Goal: Task Accomplishment & Management: Complete application form

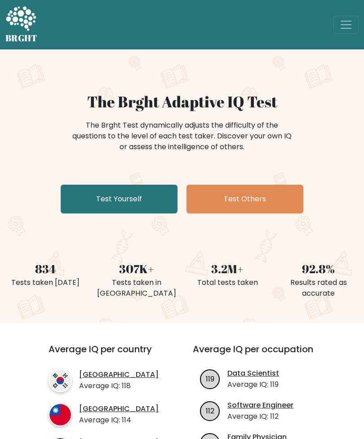
click at [157, 196] on link "Test Yourself" at bounding box center [119, 199] width 117 height 29
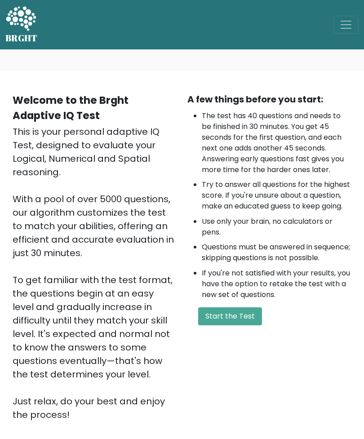
click at [240, 325] on button "Start the Test" at bounding box center [230, 316] width 64 height 18
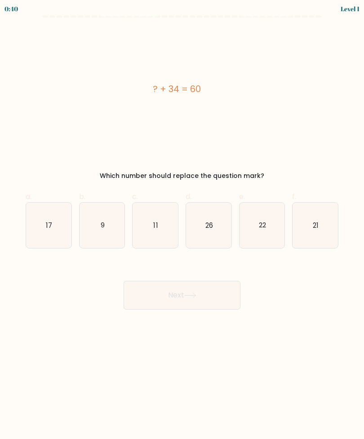
click at [213, 240] on icon "26" at bounding box center [208, 225] width 45 height 45
click at [182, 226] on input "d. 26" at bounding box center [182, 223] width 0 height 6
radio input "true"
click at [228, 303] on button "Next" at bounding box center [182, 295] width 117 height 29
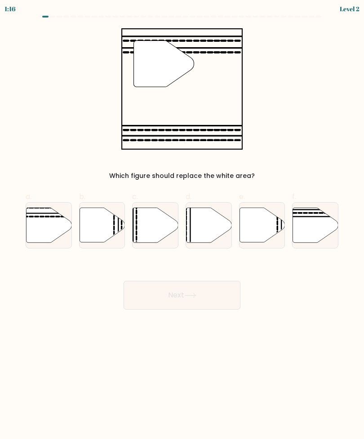
click at [49, 217] on icon at bounding box center [47, 217] width 4 height 0
click at [182, 220] on input "a." at bounding box center [182, 223] width 0 height 6
radio input "true"
click at [233, 295] on button "Next" at bounding box center [182, 295] width 117 height 29
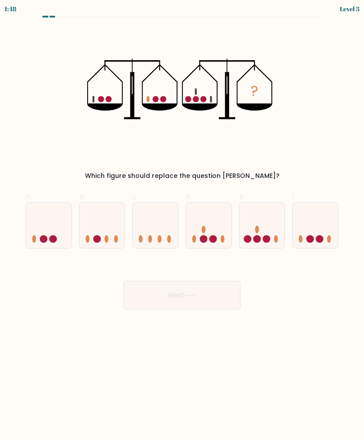
click at [276, 232] on icon at bounding box center [262, 225] width 45 height 37
click at [182, 226] on input "e." at bounding box center [182, 223] width 0 height 6
radio input "true"
click at [225, 288] on button "Next" at bounding box center [182, 295] width 117 height 29
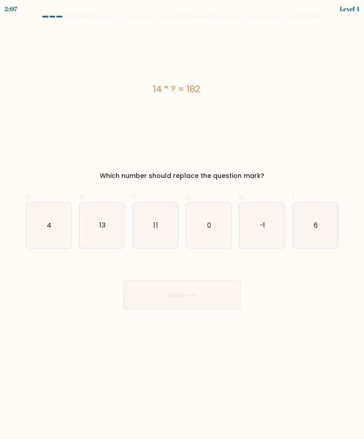
click at [122, 211] on icon "13" at bounding box center [102, 225] width 45 height 45
click at [182, 220] on input "b. 13" at bounding box center [182, 223] width 0 height 6
radio input "true"
click at [214, 309] on button "Next" at bounding box center [182, 295] width 117 height 29
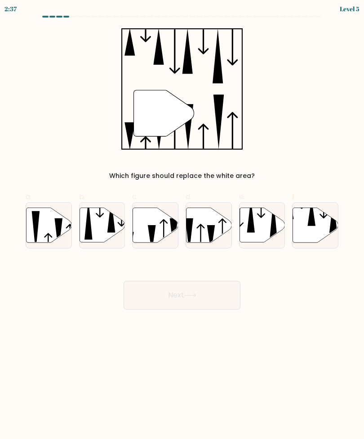
click at [167, 226] on icon at bounding box center [155, 225] width 45 height 35
click at [182, 226] on input "c." at bounding box center [182, 223] width 0 height 6
radio input "true"
click at [217, 294] on button "Next" at bounding box center [182, 295] width 117 height 29
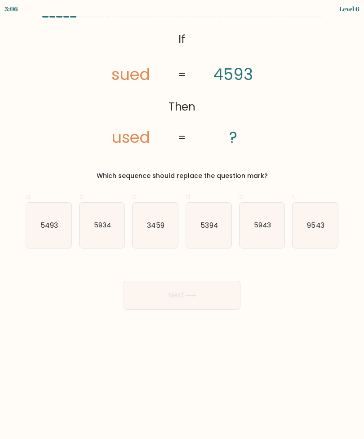
click at [55, 216] on icon "5493" at bounding box center [48, 225] width 45 height 45
click at [182, 220] on input "a. 5493" at bounding box center [182, 223] width 0 height 6
radio input "true"
click at [209, 305] on button "Next" at bounding box center [182, 295] width 117 height 29
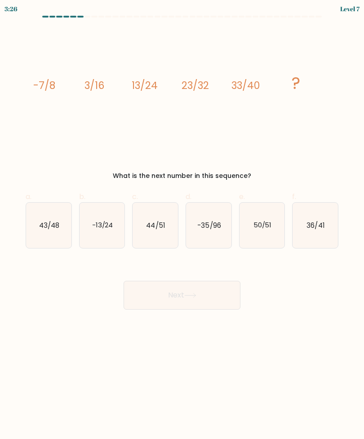
click at [62, 231] on icon "43/48" at bounding box center [48, 225] width 45 height 45
click at [182, 226] on input "a. 43/48" at bounding box center [182, 223] width 0 height 6
radio input "true"
click at [238, 300] on button "Next" at bounding box center [182, 295] width 117 height 29
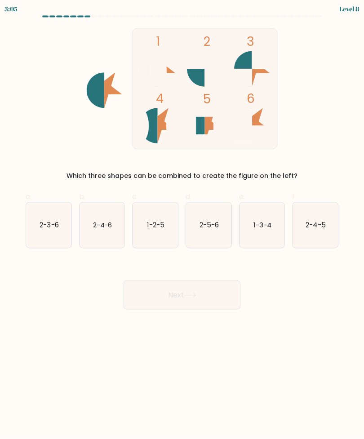
scroll to position [23, 0]
click at [49, 213] on icon "2-3-6" at bounding box center [48, 225] width 45 height 45
click at [182, 220] on input "a. 2-3-6" at bounding box center [182, 223] width 0 height 6
radio input "true"
click at [221, 281] on button "Next" at bounding box center [182, 295] width 117 height 29
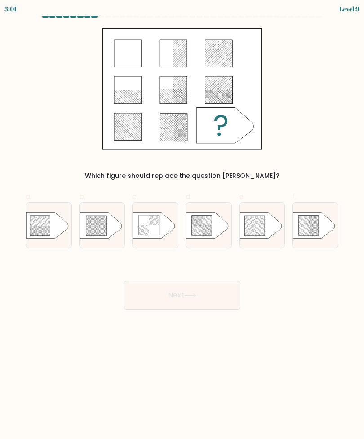
click at [222, 281] on button "Next" at bounding box center [182, 295] width 117 height 29
click at [124, 219] on icon at bounding box center [102, 225] width 45 height 27
click at [182, 220] on input "b." at bounding box center [182, 223] width 0 height 6
radio input "true"
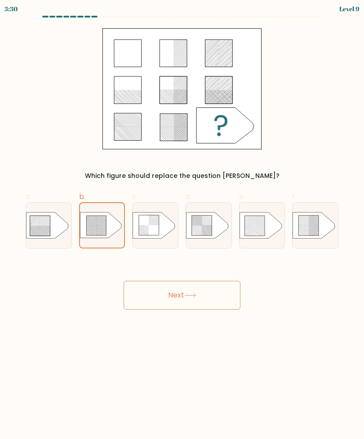
click at [186, 297] on button "Next" at bounding box center [182, 295] width 117 height 29
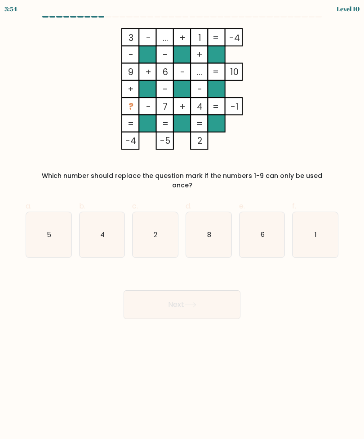
click at [317, 215] on icon "1" at bounding box center [315, 234] width 45 height 45
click at [182, 220] on input "f. 1" at bounding box center [182, 223] width 0 height 6
radio input "true"
click at [205, 298] on button "Next" at bounding box center [182, 304] width 117 height 29
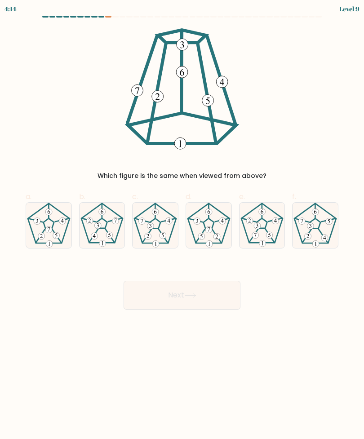
click at [168, 233] on icon at bounding box center [155, 225] width 45 height 45
click at [182, 226] on input "c." at bounding box center [182, 223] width 0 height 6
radio input "true"
click at [200, 302] on button "Next" at bounding box center [182, 295] width 117 height 29
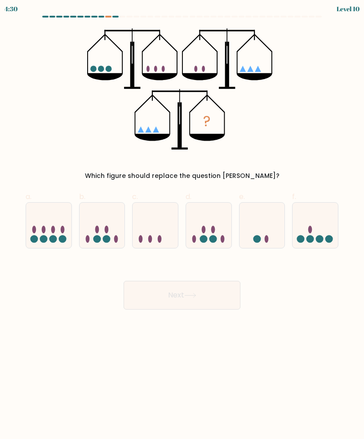
click at [304, 237] on circle at bounding box center [301, 239] width 8 height 8
click at [182, 226] on input "f." at bounding box center [182, 223] width 0 height 6
radio input "true"
click at [205, 301] on button "Next" at bounding box center [182, 295] width 117 height 29
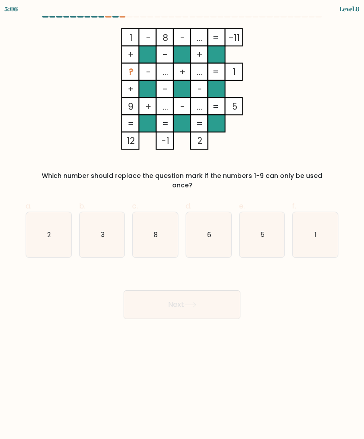
click at [59, 225] on icon "2" at bounding box center [48, 234] width 45 height 45
click at [182, 225] on input "a. 2" at bounding box center [182, 223] width 0 height 6
radio input "true"
click at [188, 303] on button "Next" at bounding box center [182, 304] width 117 height 29
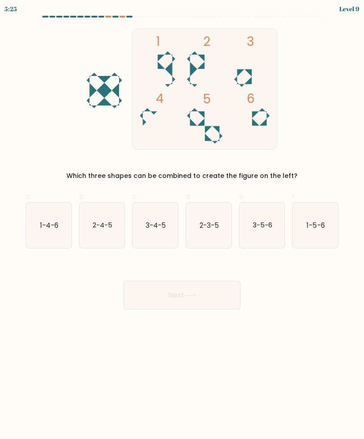
click at [256, 230] on icon "3-5-6" at bounding box center [262, 225] width 45 height 45
click at [182, 226] on input "e. 3-5-6" at bounding box center [182, 223] width 0 height 6
radio input "true"
click at [226, 291] on button "Next" at bounding box center [182, 295] width 117 height 29
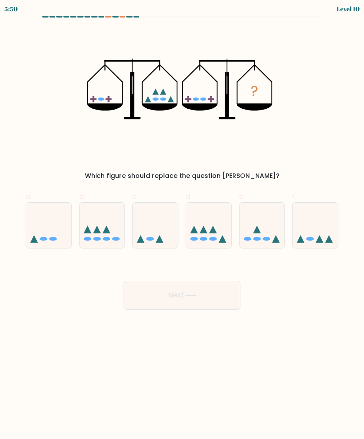
click at [110, 235] on icon at bounding box center [102, 225] width 45 height 37
click at [182, 226] on input "b." at bounding box center [182, 223] width 0 height 6
radio input "true"
click at [207, 287] on button "Next" at bounding box center [182, 295] width 117 height 29
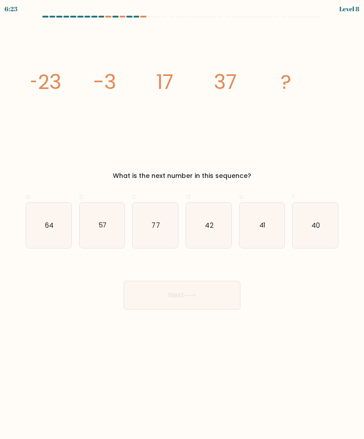
click at [108, 239] on icon "57" at bounding box center [102, 225] width 45 height 45
click at [182, 226] on input "b. 57" at bounding box center [182, 223] width 0 height 6
radio input "true"
click at [195, 298] on icon at bounding box center [190, 295] width 12 height 5
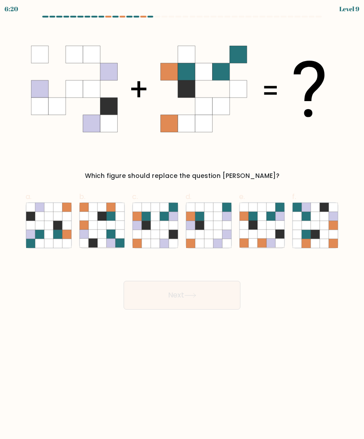
click at [169, 219] on icon at bounding box center [173, 216] width 9 height 9
click at [182, 220] on input "c." at bounding box center [182, 223] width 0 height 6
radio input "true"
click at [217, 297] on button "Next" at bounding box center [182, 295] width 117 height 29
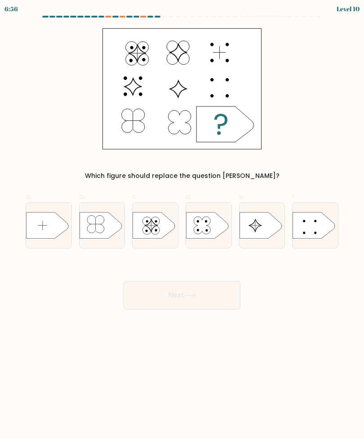
click at [44, 224] on icon at bounding box center [47, 225] width 42 height 27
click at [182, 224] on input "a." at bounding box center [182, 223] width 0 height 6
radio input "true"
click at [200, 294] on button "Next" at bounding box center [182, 295] width 117 height 29
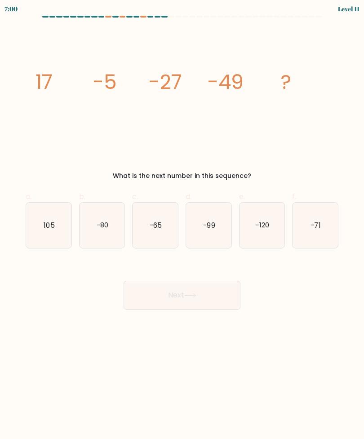
click at [314, 222] on text "-71" at bounding box center [316, 224] width 10 height 9
click at [182, 222] on input "f. -71" at bounding box center [182, 223] width 0 height 6
radio input "true"
click at [215, 302] on button "Next" at bounding box center [182, 295] width 117 height 29
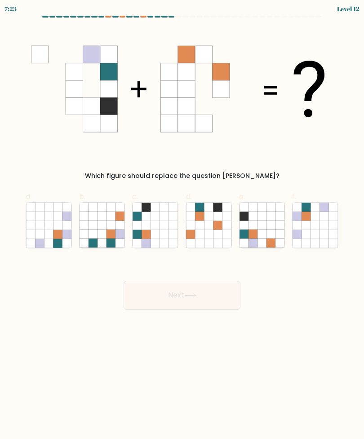
click at [253, 200] on label "e." at bounding box center [262, 219] width 46 height 57
click at [182, 220] on input "e." at bounding box center [182, 223] width 0 height 6
radio input "true"
click at [209, 299] on button "Next" at bounding box center [182, 295] width 117 height 29
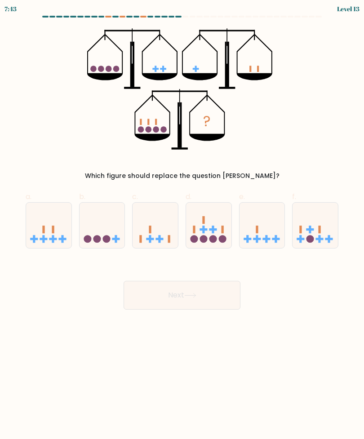
click at [267, 226] on icon at bounding box center [262, 225] width 45 height 37
click at [182, 226] on input "e." at bounding box center [182, 223] width 0 height 6
radio input "true"
click at [154, 231] on icon at bounding box center [155, 225] width 45 height 37
click at [182, 226] on input "c." at bounding box center [182, 223] width 0 height 6
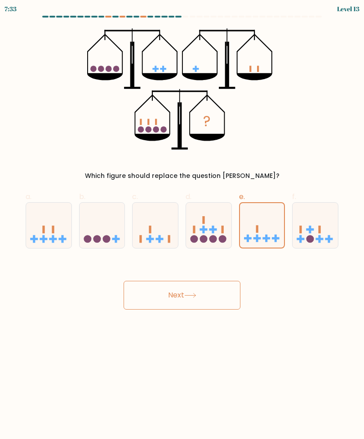
radio input "true"
click at [215, 295] on button "Next" at bounding box center [182, 295] width 117 height 29
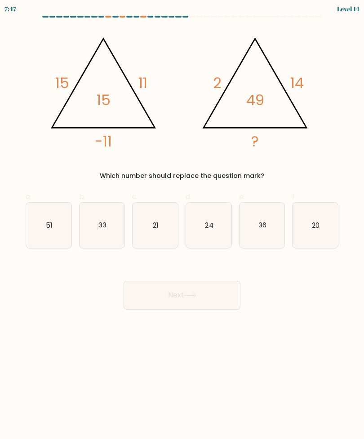
click at [106, 229] on text "33" at bounding box center [102, 224] width 8 height 9
click at [182, 226] on input "b. 33" at bounding box center [182, 223] width 0 height 6
radio input "true"
click at [183, 300] on button "Next" at bounding box center [182, 295] width 117 height 29
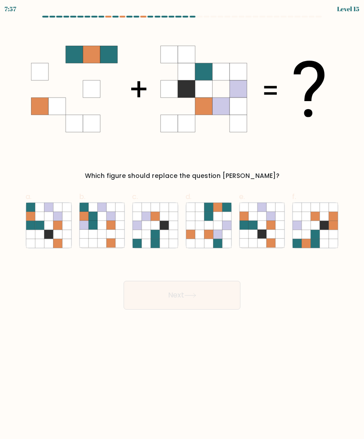
click at [55, 225] on icon at bounding box center [57, 225] width 9 height 9
click at [182, 225] on input "a." at bounding box center [182, 223] width 0 height 6
radio input "true"
click at [186, 307] on button "Next" at bounding box center [182, 295] width 117 height 29
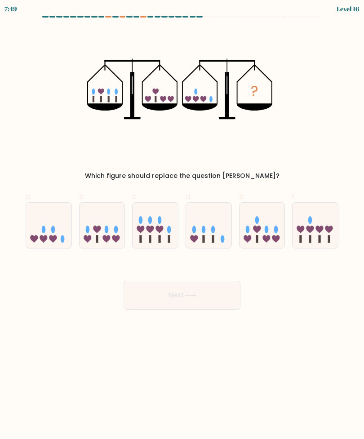
click at [231, 233] on icon at bounding box center [208, 225] width 45 height 37
click at [182, 226] on input "d." at bounding box center [182, 223] width 0 height 6
radio input "true"
click at [273, 236] on icon at bounding box center [276, 239] width 8 height 8
click at [182, 226] on input "e." at bounding box center [182, 223] width 0 height 6
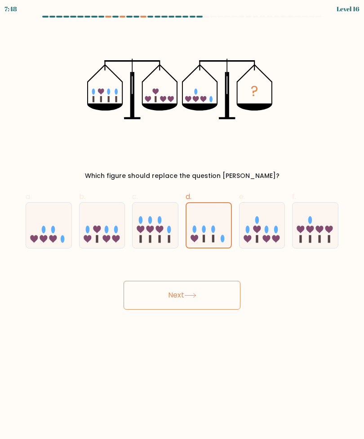
radio input "true"
click at [221, 297] on button "Next" at bounding box center [182, 295] width 117 height 29
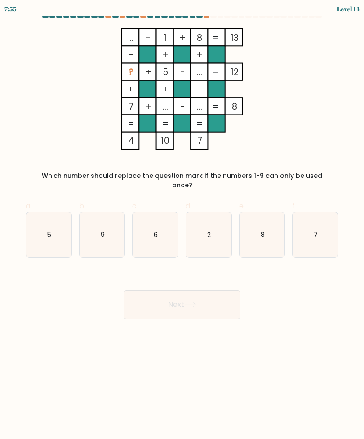
click at [60, 237] on icon "5" at bounding box center [48, 234] width 45 height 45
click at [182, 226] on input "a. 5" at bounding box center [182, 223] width 0 height 6
radio input "true"
click at [118, 231] on icon "9" at bounding box center [102, 234] width 45 height 45
click at [182, 226] on input "b. 9" at bounding box center [182, 223] width 0 height 6
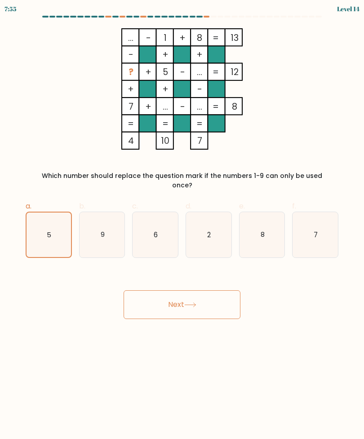
radio input "true"
click at [311, 224] on icon "7" at bounding box center [315, 234] width 45 height 45
click at [182, 224] on input "f. 7" at bounding box center [182, 223] width 0 height 6
radio input "true"
click at [218, 293] on button "Next" at bounding box center [182, 304] width 117 height 29
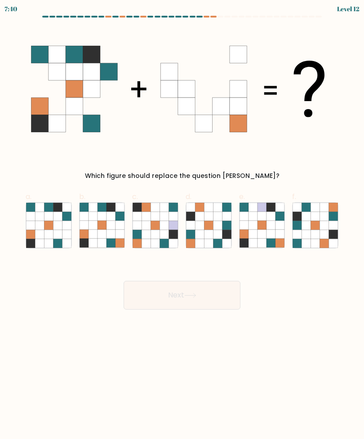
click at [103, 225] on icon at bounding box center [102, 225] width 9 height 9
click at [182, 225] on input "b." at bounding box center [182, 223] width 0 height 6
radio input "true"
click at [199, 292] on button "Next" at bounding box center [182, 295] width 117 height 29
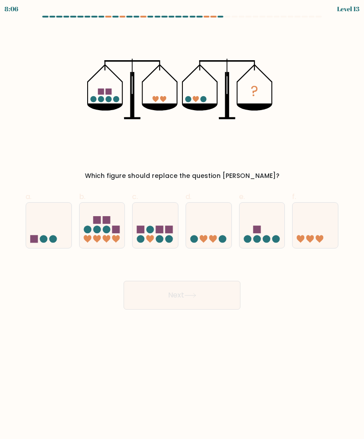
click at [267, 216] on icon at bounding box center [262, 225] width 45 height 37
click at [182, 220] on input "e." at bounding box center [182, 223] width 0 height 6
radio input "true"
click at [214, 298] on button "Next" at bounding box center [182, 295] width 117 height 29
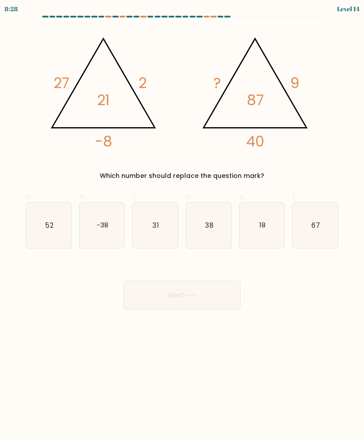
click at [112, 216] on icon "-38" at bounding box center [102, 225] width 45 height 45
click at [182, 220] on input "b. -38" at bounding box center [182, 223] width 0 height 6
radio input "true"
click at [231, 285] on button "Next" at bounding box center [182, 295] width 117 height 29
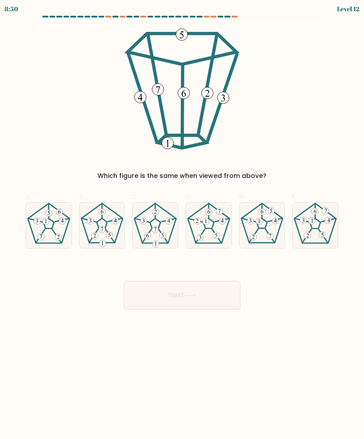
click at [334, 209] on icon at bounding box center [315, 225] width 45 height 45
click at [182, 220] on input "f." at bounding box center [182, 223] width 0 height 6
radio input "true"
click at [226, 292] on button "Next" at bounding box center [182, 295] width 117 height 29
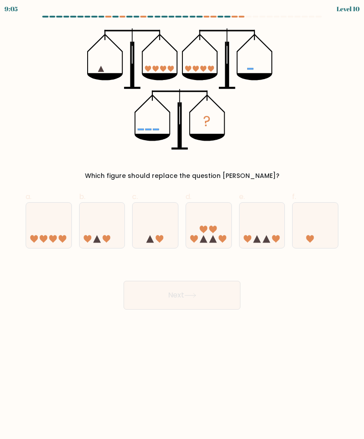
click at [213, 218] on icon at bounding box center [208, 225] width 45 height 37
click at [182, 220] on input "d." at bounding box center [182, 223] width 0 height 6
radio input "true"
click at [217, 292] on button "Next" at bounding box center [182, 295] width 117 height 29
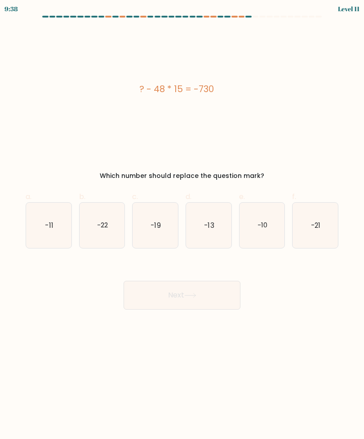
click at [115, 220] on icon "-22" at bounding box center [102, 225] width 45 height 45
click at [182, 220] on input "b. -22" at bounding box center [182, 223] width 0 height 6
radio input "true"
click at [196, 284] on button "Next" at bounding box center [182, 295] width 117 height 29
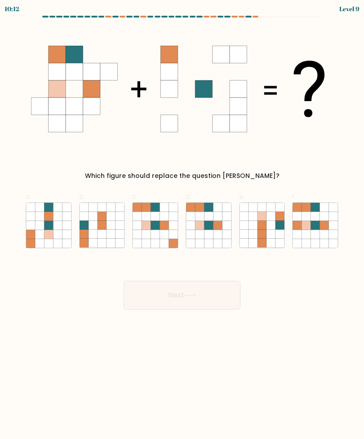
click at [219, 215] on icon at bounding box center [217, 216] width 9 height 9
click at [182, 220] on input "d." at bounding box center [182, 223] width 0 height 6
radio input "true"
click at [233, 292] on button "Next" at bounding box center [182, 295] width 117 height 29
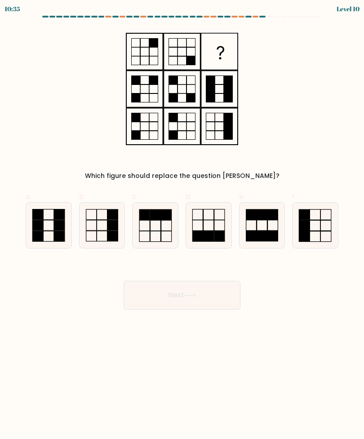
click at [313, 215] on icon at bounding box center [315, 225] width 45 height 45
click at [182, 220] on input "f." at bounding box center [182, 223] width 0 height 6
radio input "true"
click at [219, 288] on button "Next" at bounding box center [182, 295] width 117 height 29
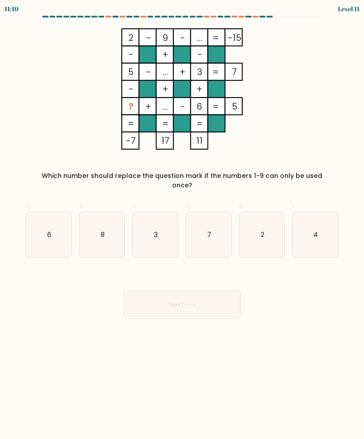
click at [313, 213] on icon "4" at bounding box center [315, 234] width 45 height 45
click at [182, 220] on input "f. 4" at bounding box center [182, 223] width 0 height 6
radio input "true"
click at [222, 293] on button "Next" at bounding box center [182, 304] width 117 height 29
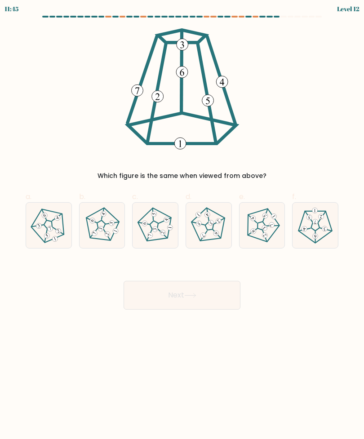
click at [215, 227] on icon at bounding box center [209, 225] width 36 height 36
click at [182, 226] on input "d." at bounding box center [182, 223] width 0 height 6
radio input "true"
click at [226, 294] on button "Next" at bounding box center [182, 295] width 117 height 29
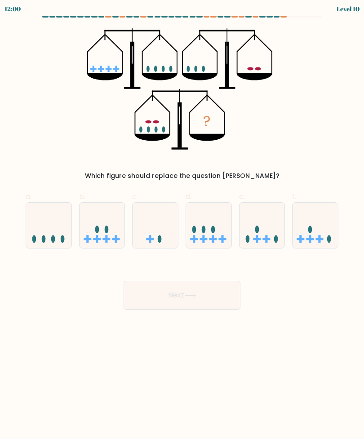
click at [219, 206] on div at bounding box center [209, 225] width 46 height 46
click at [182, 220] on input "d." at bounding box center [182, 223] width 0 height 6
radio input "true"
click at [214, 290] on button "Next" at bounding box center [182, 295] width 117 height 29
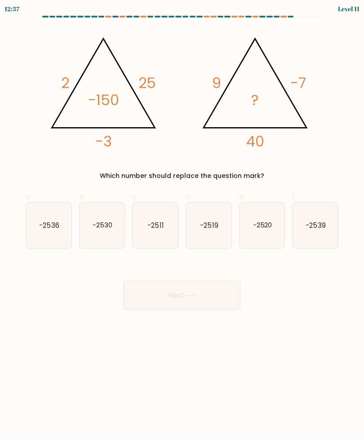
click at [175, 216] on icon "-2511" at bounding box center [155, 225] width 45 height 45
click at [182, 220] on input "c. -2511" at bounding box center [182, 223] width 0 height 6
radio input "true"
click at [214, 285] on button "Next" at bounding box center [182, 295] width 117 height 29
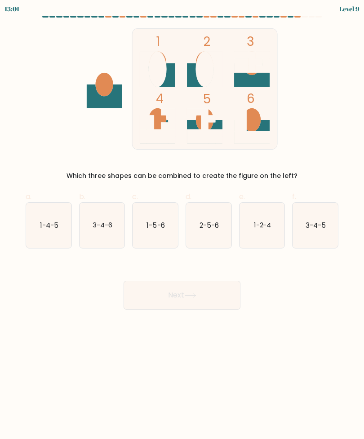
click at [123, 215] on icon "3-4-6" at bounding box center [102, 225] width 45 height 45
click at [182, 220] on input "b. 3-4-6" at bounding box center [182, 223] width 0 height 6
radio input "true"
click at [216, 297] on button "Next" at bounding box center [182, 295] width 117 height 29
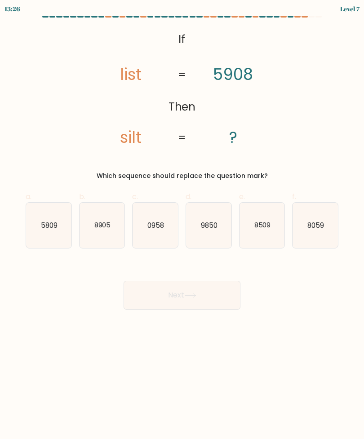
click at [151, 222] on text "0958" at bounding box center [155, 224] width 17 height 9
click at [182, 222] on input "c. 0958" at bounding box center [182, 223] width 0 height 6
radio input "true"
click at [206, 290] on button "Next" at bounding box center [182, 295] width 117 height 29
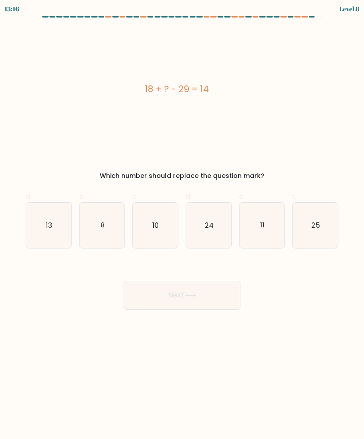
click at [332, 230] on icon "25" at bounding box center [315, 225] width 45 height 45
click at [182, 226] on input "f. 25" at bounding box center [182, 223] width 0 height 6
radio input "true"
click at [225, 296] on button "Next" at bounding box center [182, 295] width 117 height 29
click at [280, 224] on icon "11" at bounding box center [262, 225] width 45 height 45
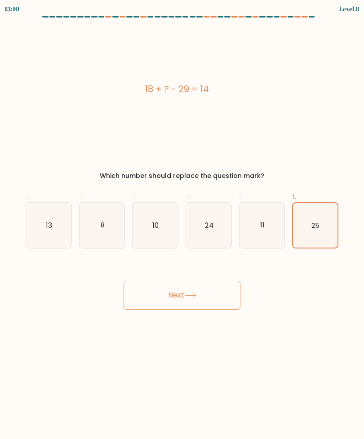
click at [182, 224] on input "e. 11" at bounding box center [182, 223] width 0 height 6
radio input "true"
click at [227, 291] on button "Next" at bounding box center [182, 295] width 117 height 29
